Goal: Check status: Check status

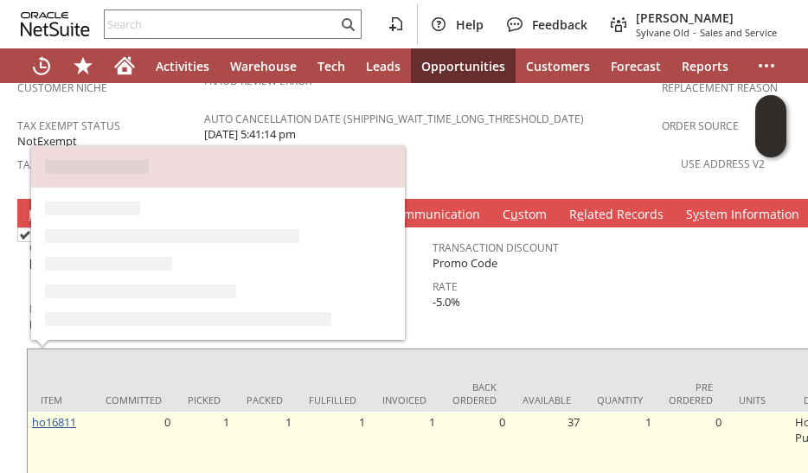
click at [49, 415] on link "ho16811" at bounding box center [54, 423] width 44 height 16
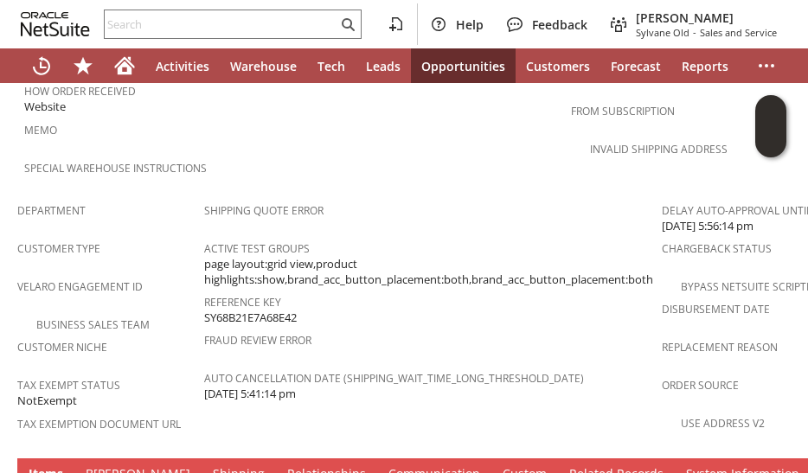
scroll to position [865, 0]
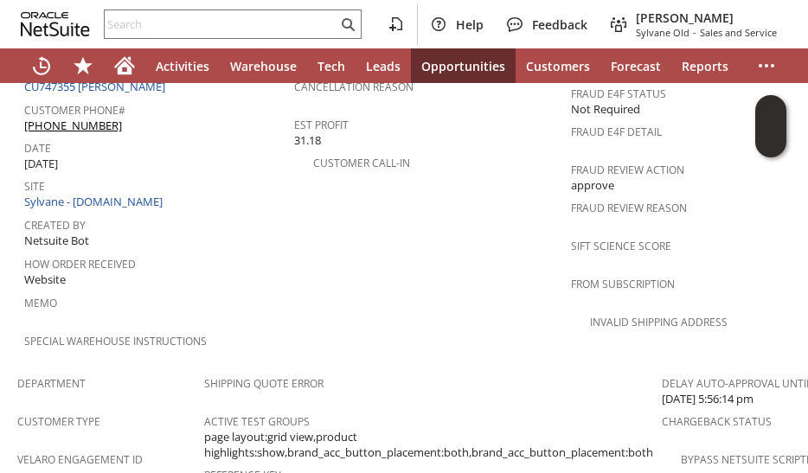
click at [210, 252] on div "How Order Received Website" at bounding box center [154, 270] width 261 height 37
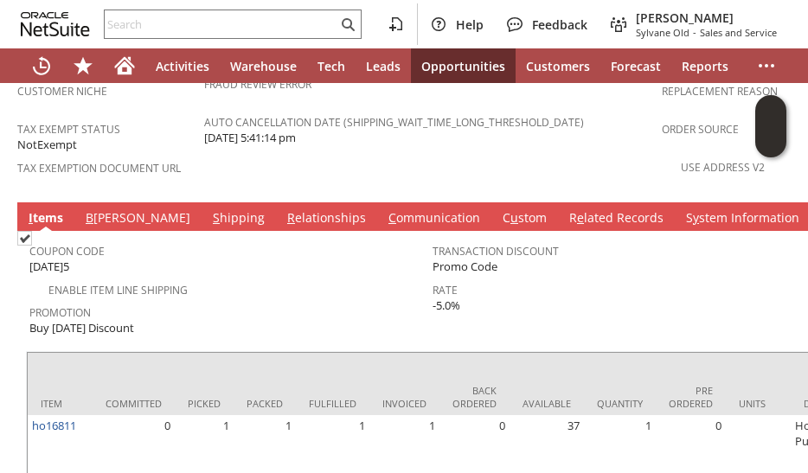
scroll to position [1298, 0]
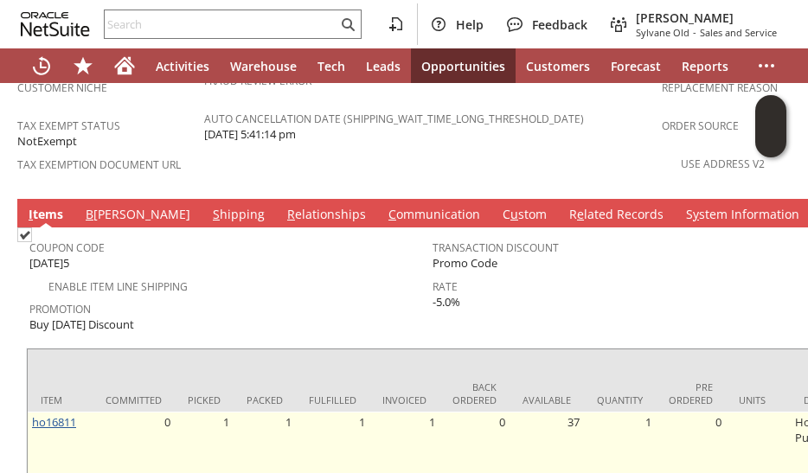
click at [47, 415] on link "ho16811" at bounding box center [54, 423] width 44 height 16
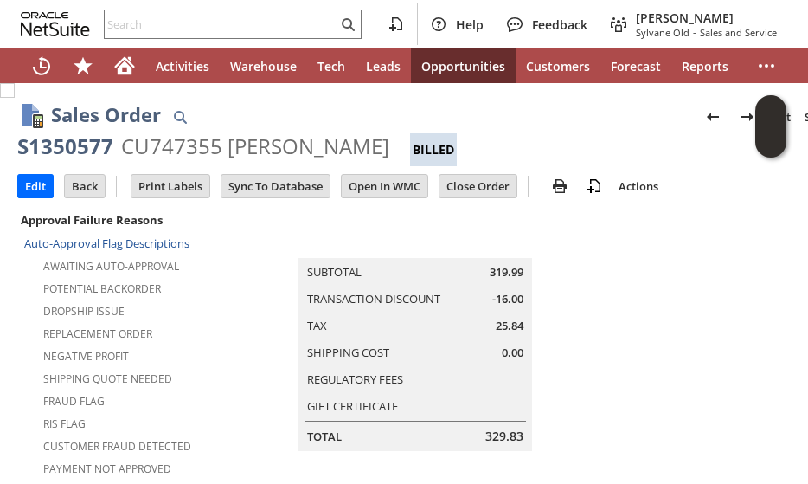
drag, startPoint x: 196, startPoint y: 338, endPoint x: 196, endPoint y: 327, distance: 10.4
click at [209, 340] on td "Summary Subtotal 319.99 Transaction Discount -16.00 Tax 25.84 Shipping Cost 0.0…" at bounding box center [433, 330] width 458 height 242
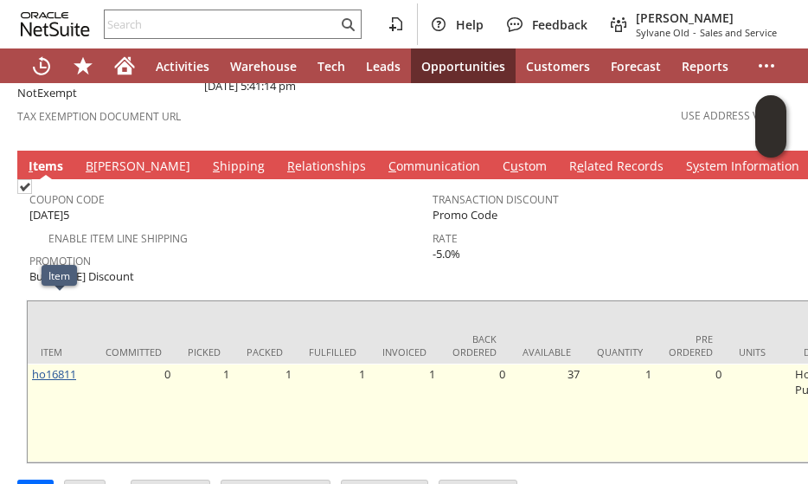
click at [42, 366] on link "ho16811" at bounding box center [54, 374] width 44 height 16
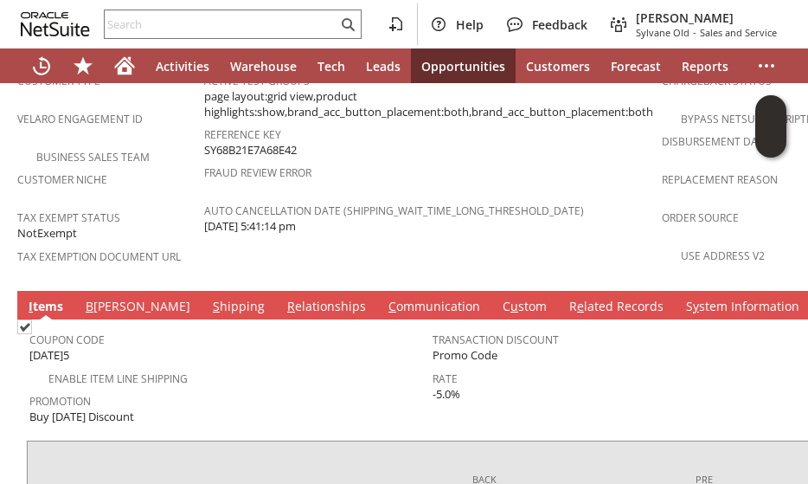
scroll to position [1298, 0]
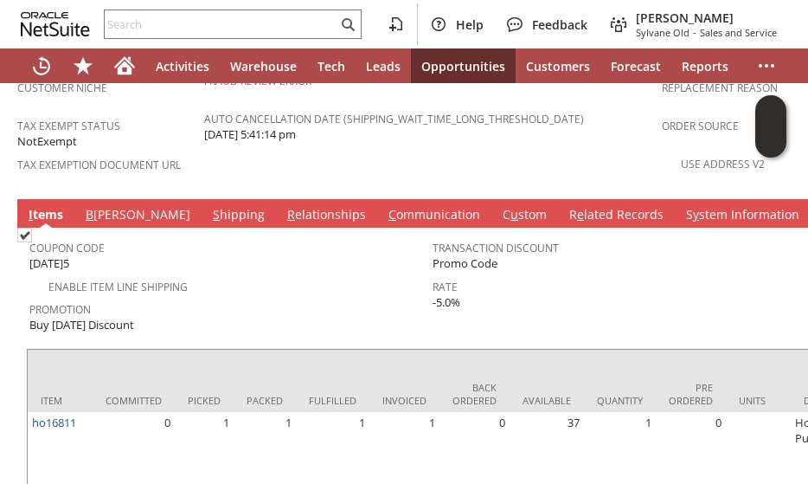
drag, startPoint x: 215, startPoint y: 283, endPoint x: 208, endPoint y: 298, distance: 16.3
click at [217, 350] on td "Picked" at bounding box center [204, 381] width 59 height 62
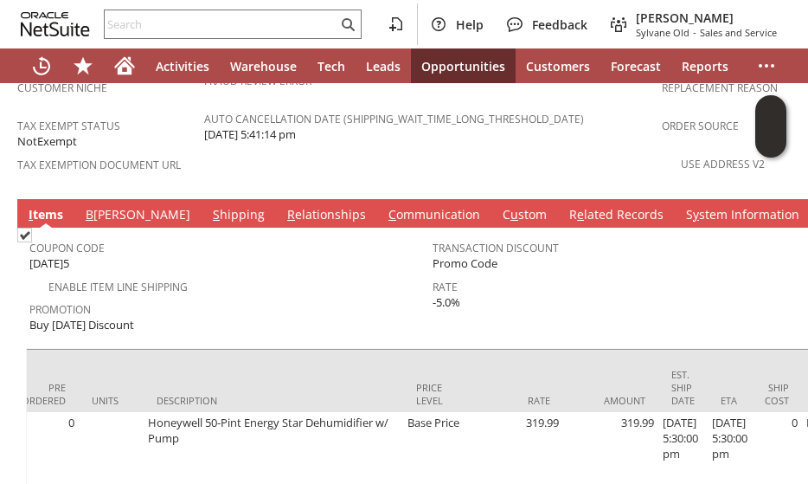
scroll to position [0, 0]
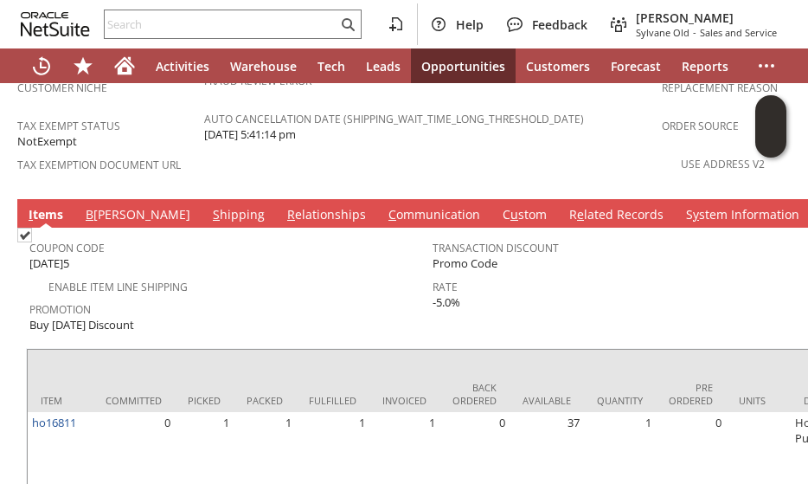
click at [290, 274] on div "Enable Item Line Shipping" at bounding box center [230, 284] width 403 height 21
click at [230, 297] on span "Promotion" at bounding box center [226, 307] width 395 height 20
click at [275, 274] on td "Enable Item Line Shipping" at bounding box center [230, 285] width 403 height 23
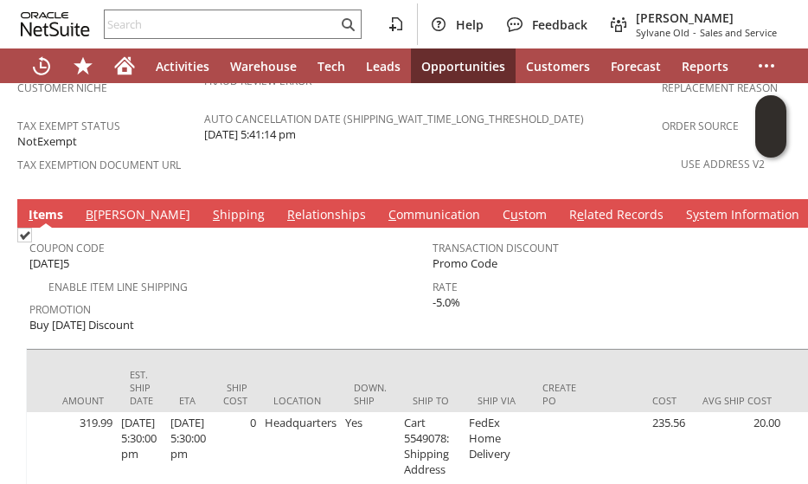
scroll to position [0, 119]
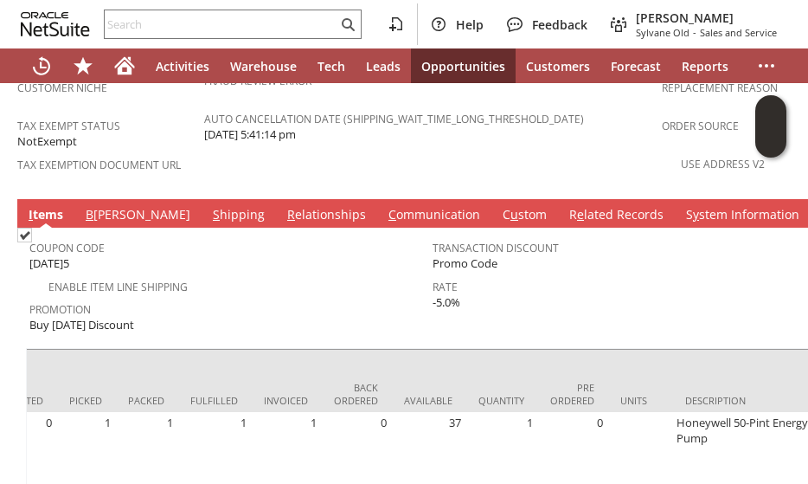
click at [209, 206] on link "S hipping" at bounding box center [239, 215] width 61 height 19
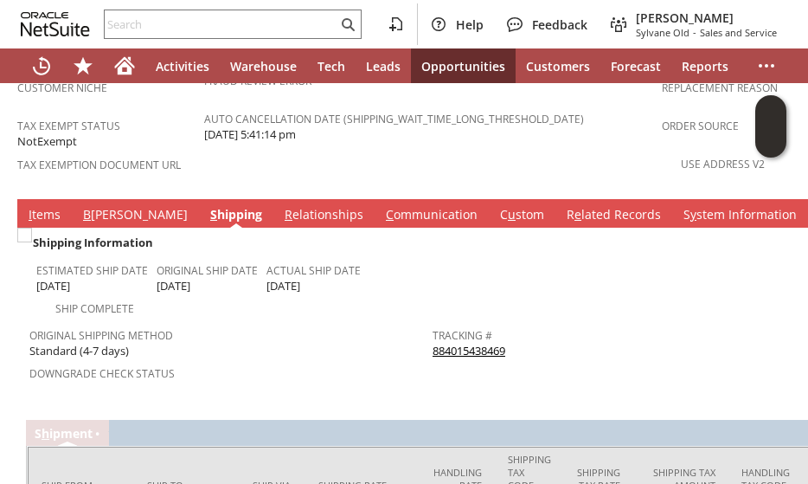
click at [455, 343] on link "884015438469" at bounding box center [469, 351] width 73 height 16
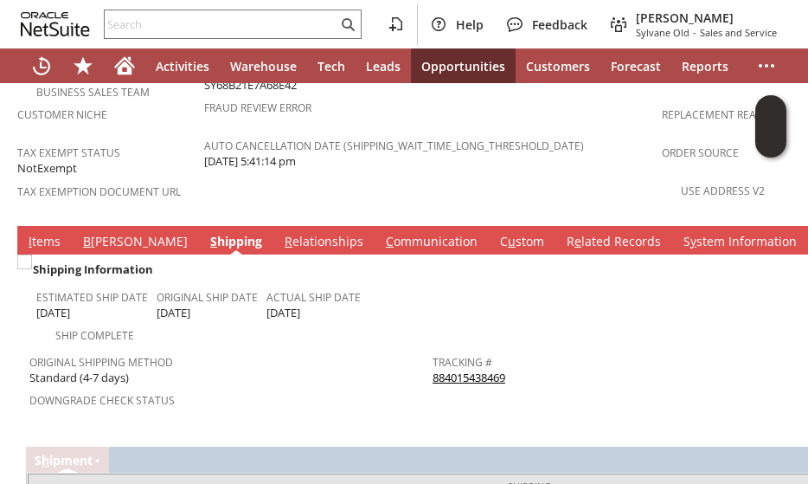
scroll to position [1212, 0]
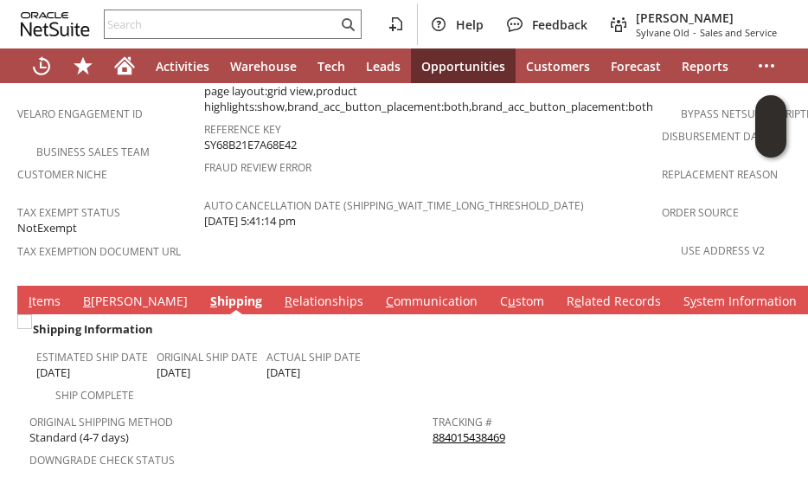
click at [382, 293] on link "C ommunication" at bounding box center [432, 302] width 100 height 19
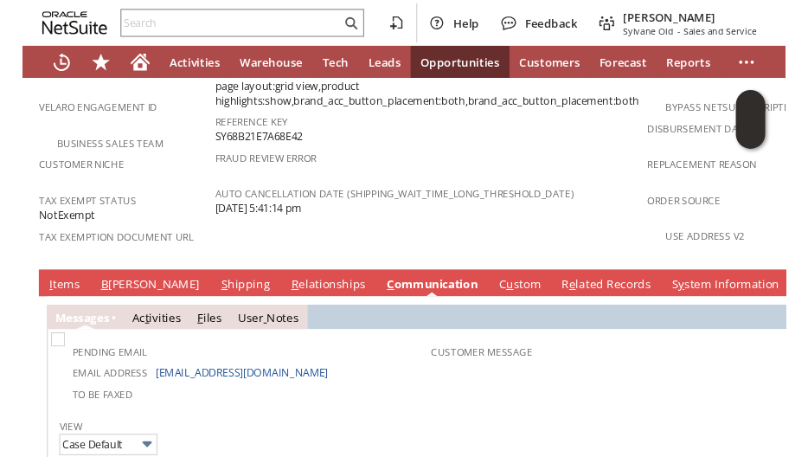
scroll to position [0, 0]
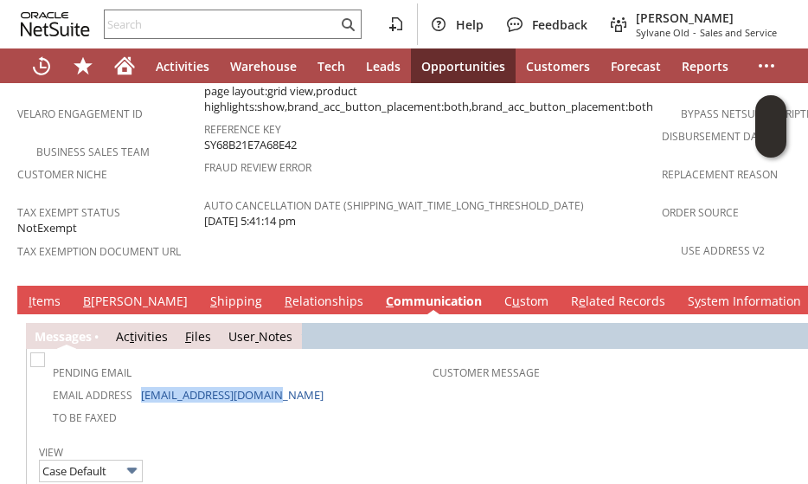
drag, startPoint x: 254, startPoint y: 338, endPoint x: 138, endPoint y: 335, distance: 116.9
click at [138, 383] on td "Email Address tsorrentino7@gmail.com" at bounding box center [233, 394] width 399 height 23
copy td "tsorrentino7@gmail.com"
click at [298, 405] on td "To Be Faxed" at bounding box center [233, 416] width 399 height 23
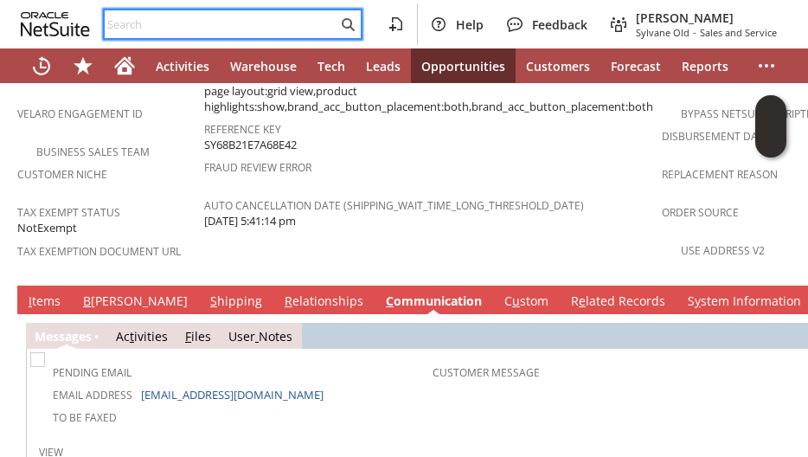
click at [118, 26] on input "text" at bounding box center [221, 24] width 233 height 21
paste input "9724893531"
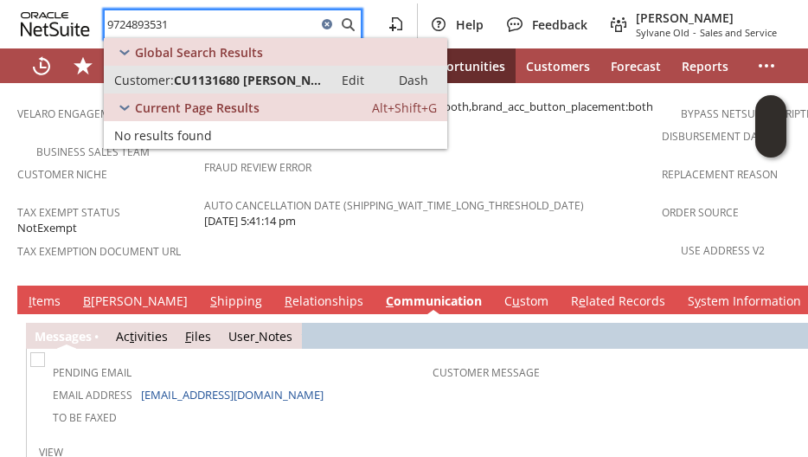
type input "9724893531"
click at [222, 77] on span "CU1131680 [PERSON_NAME]" at bounding box center [248, 80] width 149 height 16
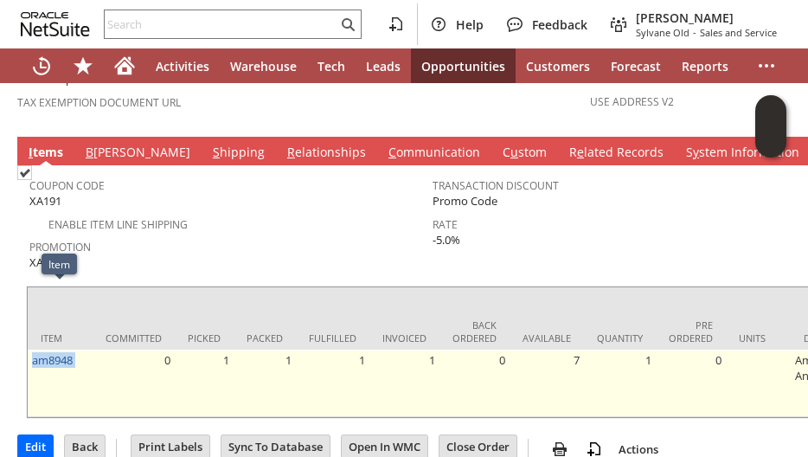
drag, startPoint x: 92, startPoint y: 296, endPoint x: 34, endPoint y: 303, distance: 58.4
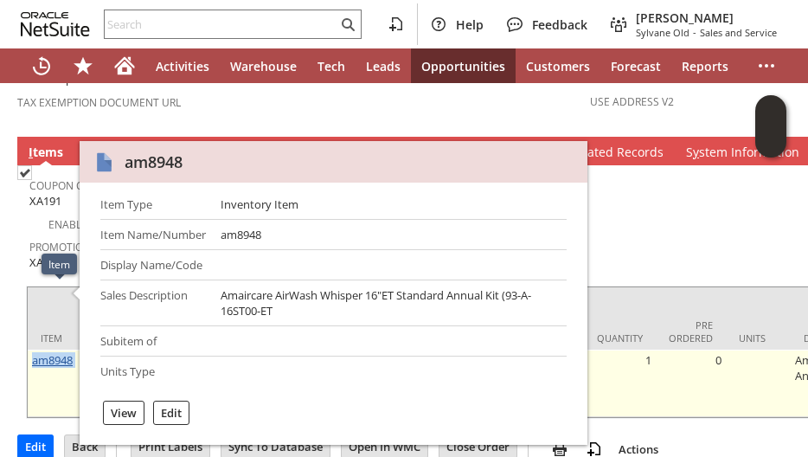
copy tr "am8948"
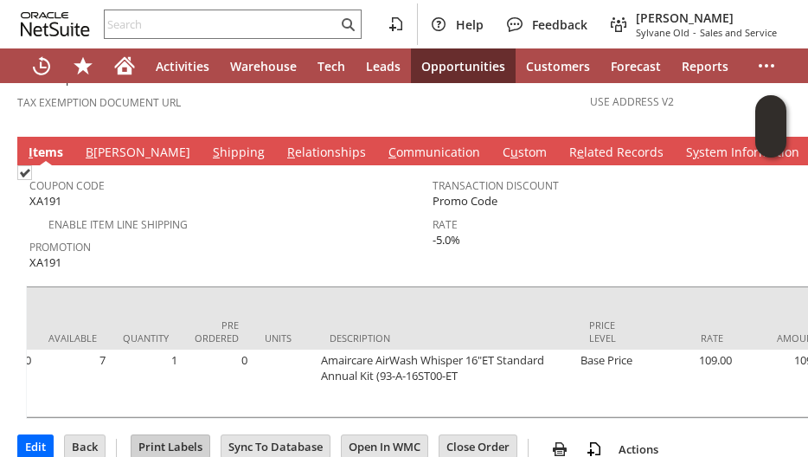
scroll to position [0, 477]
